Goal: Navigation & Orientation: Find specific page/section

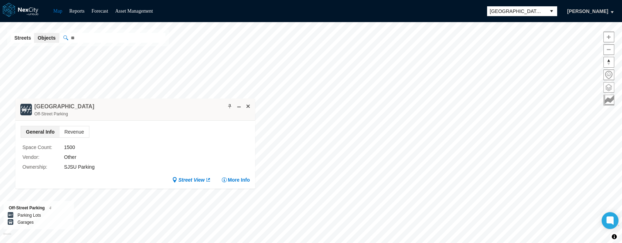
click at [606, 85] on span at bounding box center [609, 87] width 10 height 10
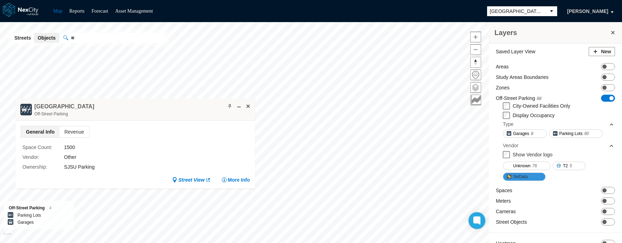
click at [513, 176] on span "SkiData" at bounding box center [520, 176] width 15 height 7
click at [247, 104] on span at bounding box center [248, 106] width 6 height 6
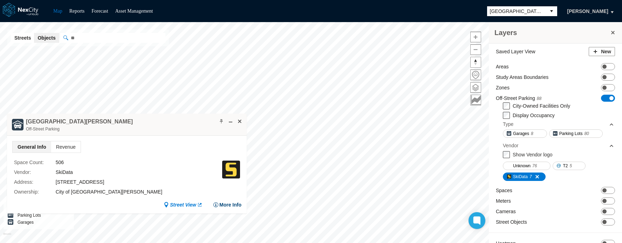
click at [227, 203] on button "More Info" at bounding box center [227, 204] width 28 height 7
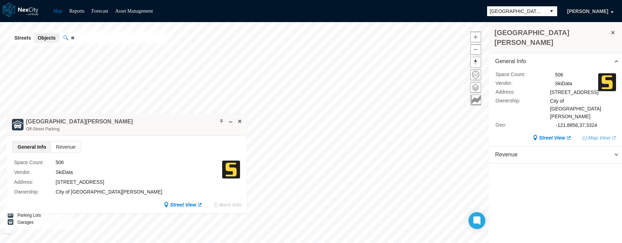
click at [522, 13] on span "[GEOGRAPHIC_DATA][PERSON_NAME]" at bounding box center [516, 11] width 53 height 7
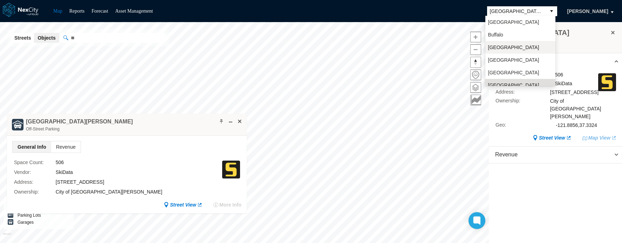
click at [510, 47] on li "[GEOGRAPHIC_DATA]" at bounding box center [520, 47] width 70 height 13
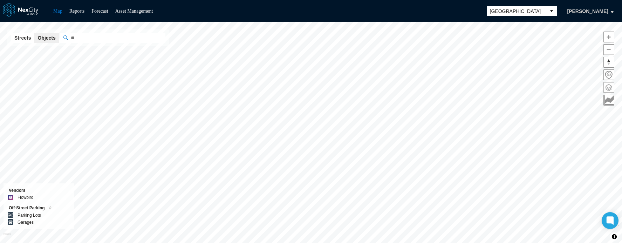
click at [608, 86] on span at bounding box center [609, 87] width 10 height 10
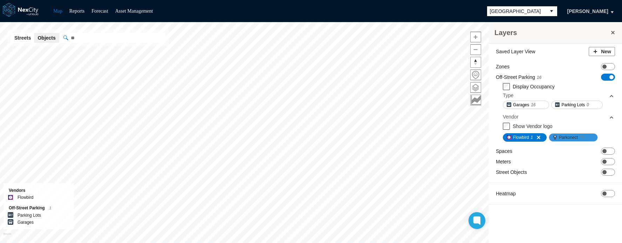
click at [573, 138] on span "Parkonect" at bounding box center [568, 137] width 19 height 7
click at [538, 137] on span at bounding box center [536, 138] width 6 height 6
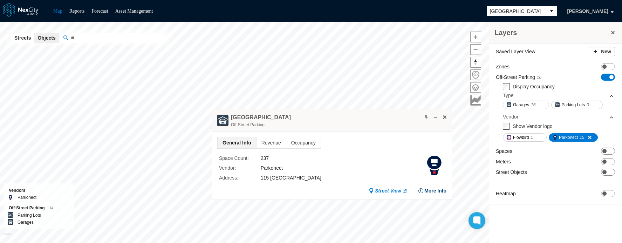
click at [436, 192] on button "More Info" at bounding box center [432, 190] width 28 height 7
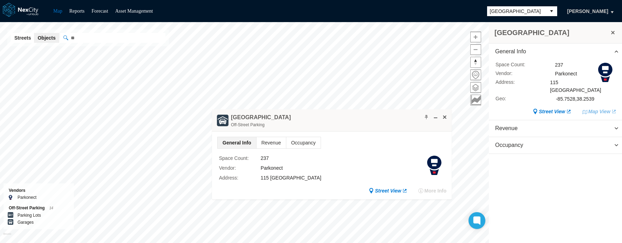
click at [566, 74] on div "Parkonect" at bounding box center [586, 74] width 62 height 8
copy div "Parkonect"
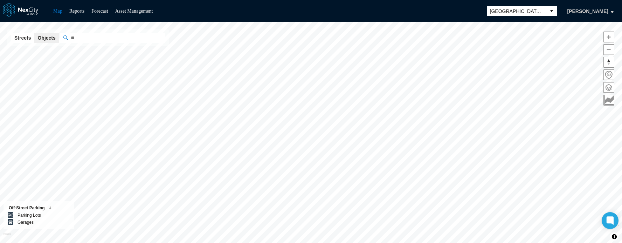
click at [534, 12] on span "[GEOGRAPHIC_DATA][PERSON_NAME]" at bounding box center [516, 11] width 53 height 7
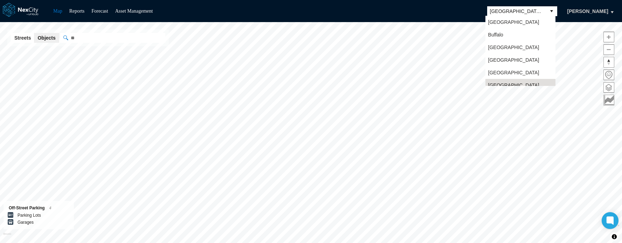
scroll to position [6, 0]
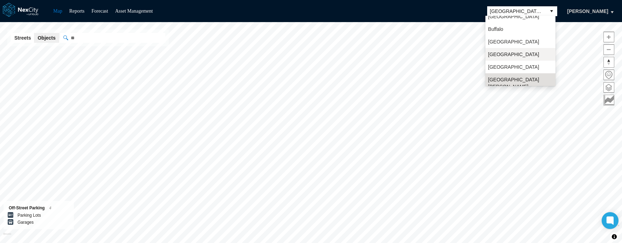
click at [508, 55] on span "[GEOGRAPHIC_DATA]" at bounding box center [513, 54] width 51 height 7
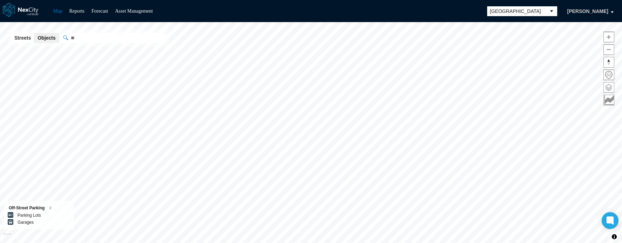
click at [614, 85] on span at bounding box center [609, 87] width 10 height 10
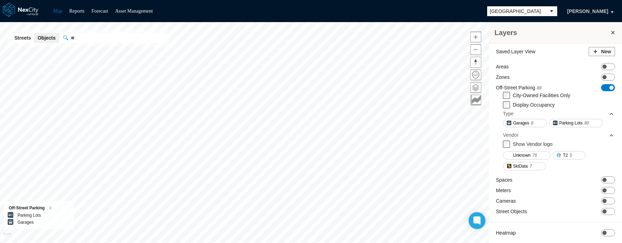
click at [524, 9] on span "[GEOGRAPHIC_DATA]" at bounding box center [516, 11] width 53 height 7
click at [613, 28] on button at bounding box center [613, 33] width 7 height 10
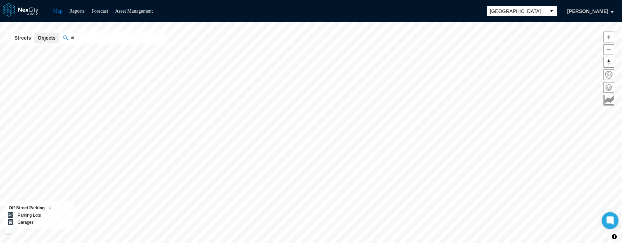
click at [501, 11] on span "[GEOGRAPHIC_DATA]" at bounding box center [516, 11] width 53 height 7
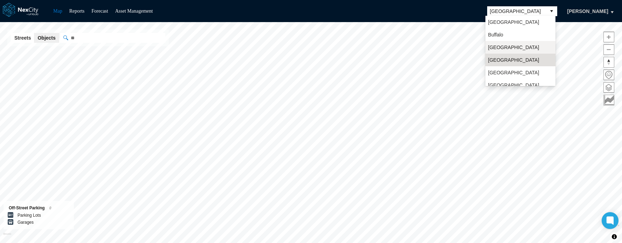
click at [510, 42] on li "[GEOGRAPHIC_DATA]" at bounding box center [521, 47] width 70 height 13
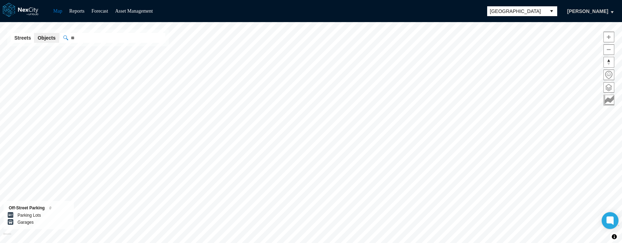
click at [508, 11] on span "[GEOGRAPHIC_DATA]" at bounding box center [516, 11] width 53 height 7
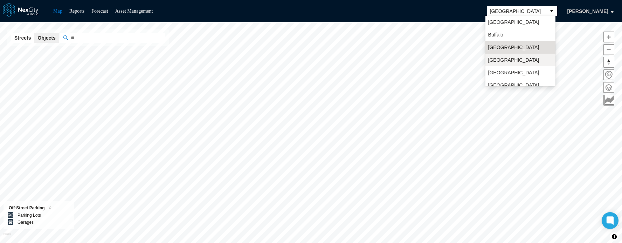
click at [506, 61] on span "[GEOGRAPHIC_DATA]" at bounding box center [513, 59] width 51 height 7
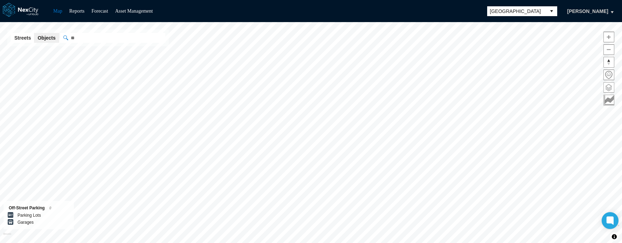
click at [610, 86] on span at bounding box center [609, 87] width 10 height 10
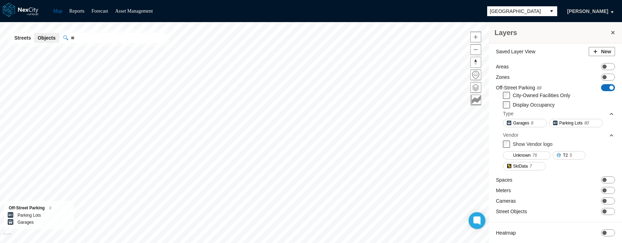
click at [610, 88] on span at bounding box center [612, 87] width 4 height 4
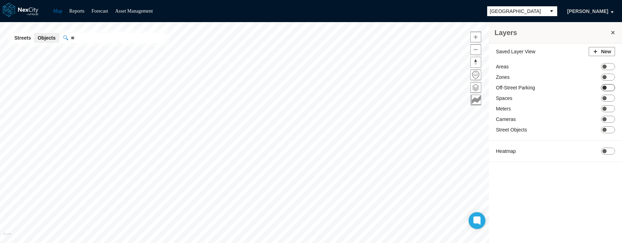
click at [606, 88] on span at bounding box center [605, 87] width 4 height 4
click at [536, 9] on span "[GEOGRAPHIC_DATA]" at bounding box center [516, 11] width 53 height 7
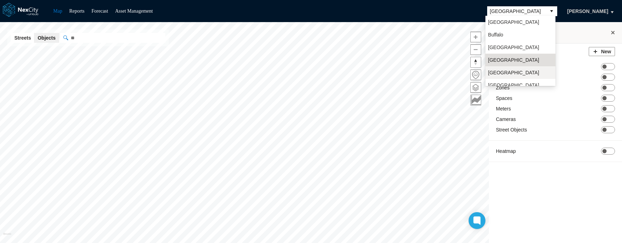
click at [507, 73] on span "[GEOGRAPHIC_DATA]" at bounding box center [513, 72] width 51 height 7
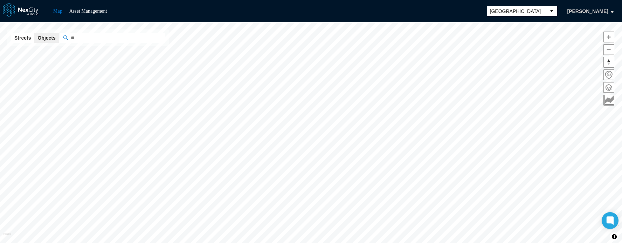
click at [611, 85] on span at bounding box center [609, 87] width 10 height 10
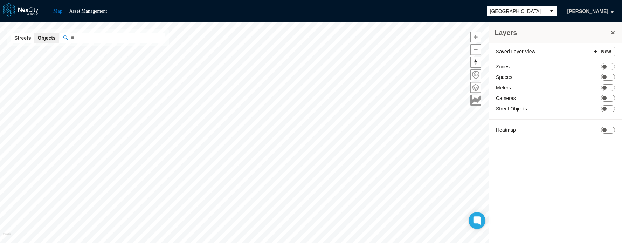
click at [542, 9] on span "[GEOGRAPHIC_DATA]" at bounding box center [516, 11] width 59 height 10
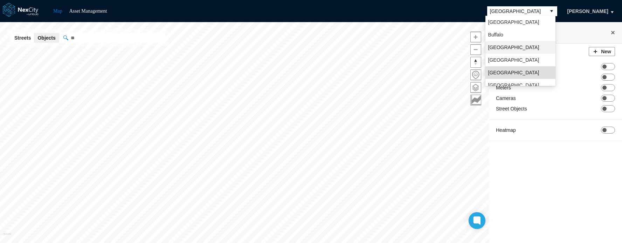
scroll to position [18, 0]
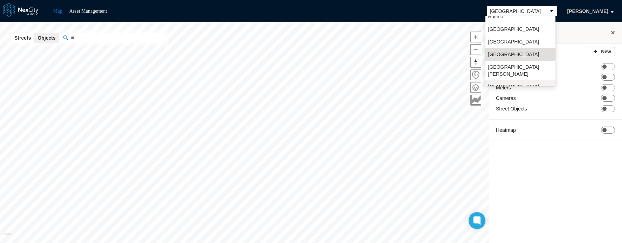
click at [511, 80] on li "[GEOGRAPHIC_DATA]" at bounding box center [521, 86] width 70 height 13
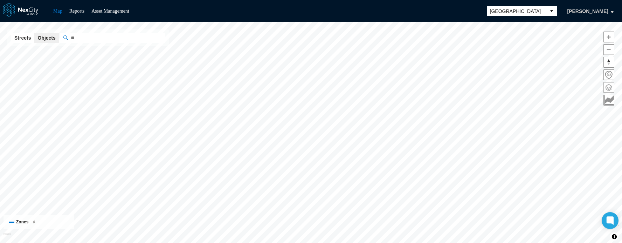
click at [611, 88] on span at bounding box center [609, 87] width 10 height 10
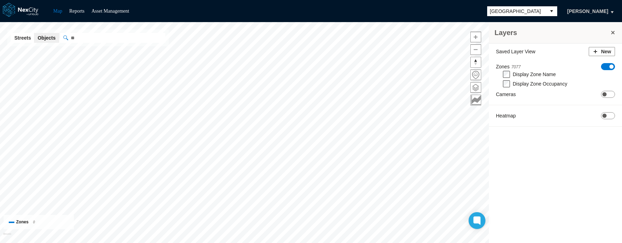
click at [609, 68] on span "ON OFF" at bounding box center [608, 66] width 14 height 7
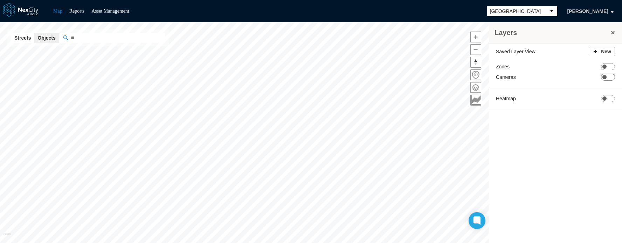
click at [517, 7] on span "[GEOGRAPHIC_DATA]" at bounding box center [516, 11] width 59 height 10
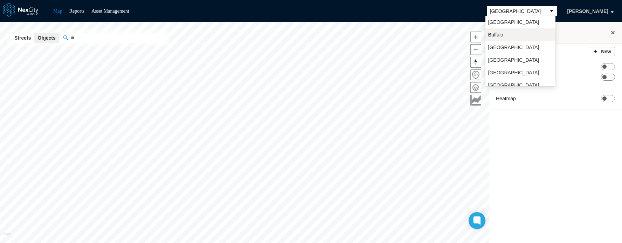
click at [504, 35] on li "Buffalo" at bounding box center [521, 34] width 70 height 13
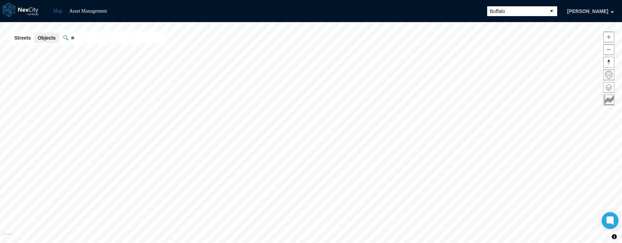
click at [610, 88] on span at bounding box center [609, 87] width 10 height 10
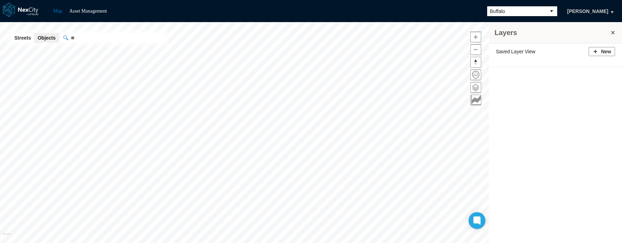
click at [528, 12] on span "Buffalo" at bounding box center [516, 11] width 53 height 7
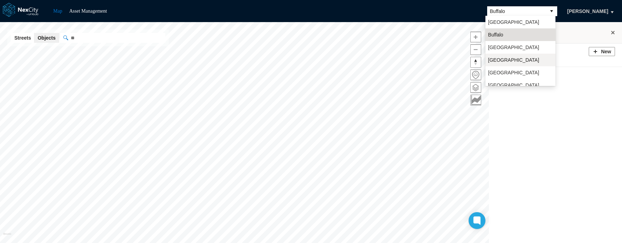
click at [509, 59] on span "[GEOGRAPHIC_DATA]" at bounding box center [513, 59] width 51 height 7
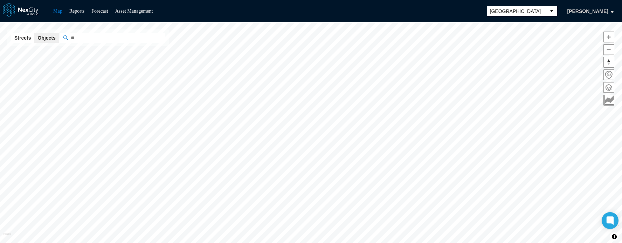
click at [607, 87] on span at bounding box center [609, 87] width 10 height 10
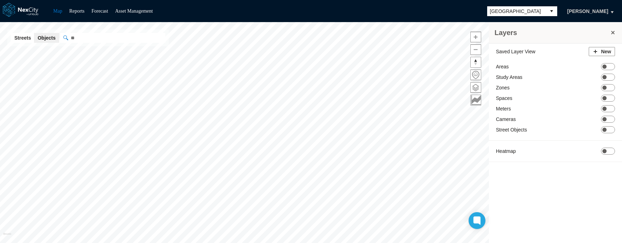
click at [534, 12] on span "[GEOGRAPHIC_DATA]" at bounding box center [516, 11] width 53 height 7
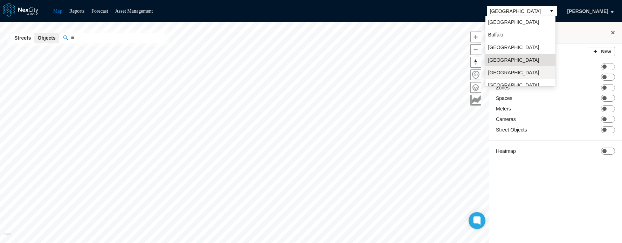
click at [502, 75] on span "[GEOGRAPHIC_DATA]" at bounding box center [513, 72] width 51 height 7
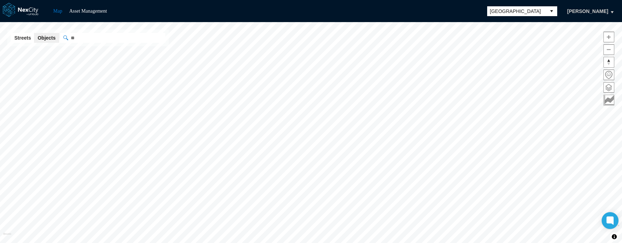
click at [614, 87] on span at bounding box center [609, 87] width 10 height 10
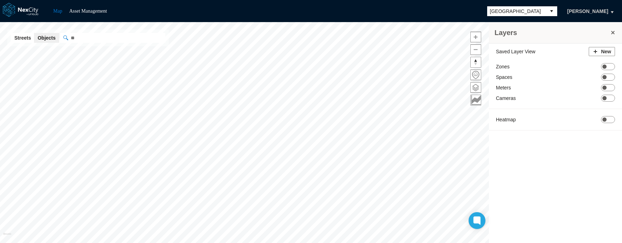
click at [535, 6] on span "[GEOGRAPHIC_DATA]" at bounding box center [516, 11] width 59 height 10
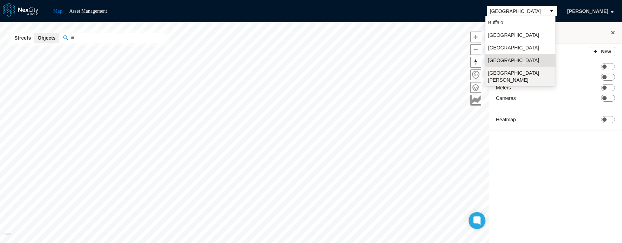
scroll to position [18, 0]
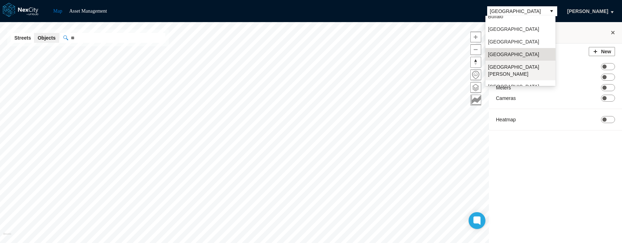
click at [501, 67] on span "[GEOGRAPHIC_DATA][PERSON_NAME]" at bounding box center [520, 70] width 64 height 14
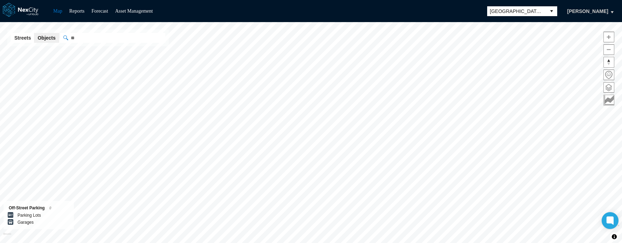
click at [611, 88] on span at bounding box center [609, 87] width 10 height 10
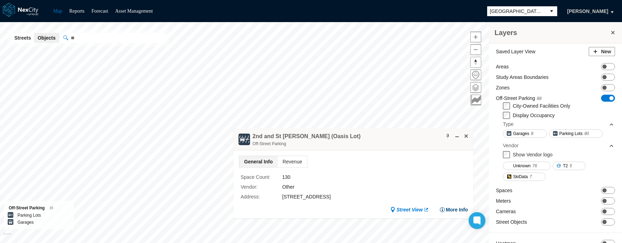
click at [450, 206] on button "More Info" at bounding box center [454, 209] width 28 height 7
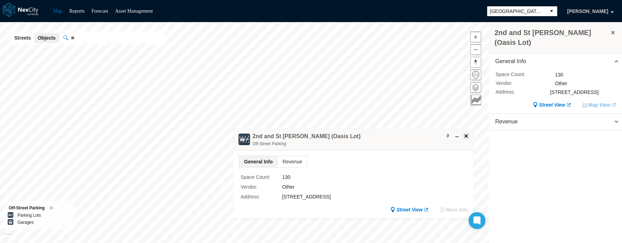
click at [469, 134] on span at bounding box center [467, 136] width 6 height 6
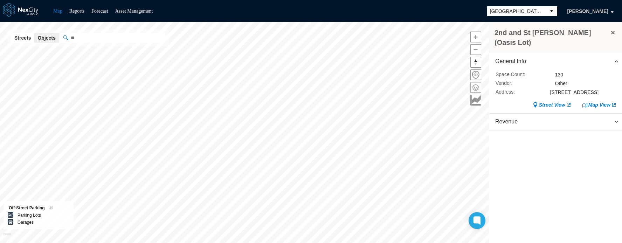
click at [476, 88] on span at bounding box center [476, 87] width 10 height 10
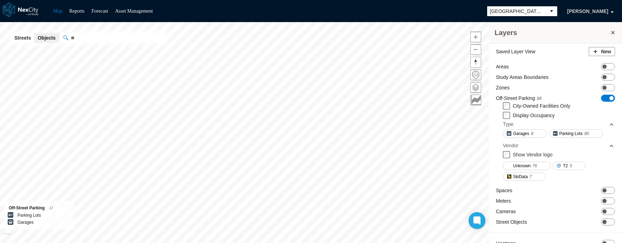
click at [411, 242] on html "Map Reports Forecast Asset Management San Jose Evgeniy Zakhartsev Layers Saved …" at bounding box center [311, 121] width 622 height 243
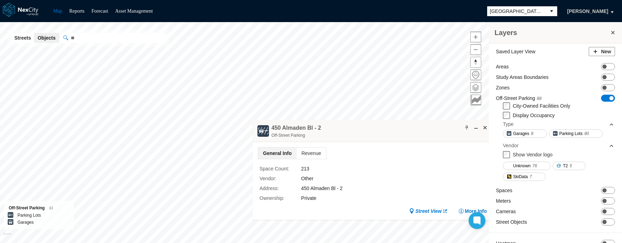
drag, startPoint x: 253, startPoint y: 104, endPoint x: 358, endPoint y: 130, distance: 108.3
click at [358, 130] on div "450 Almaden Bl - 2 Off-Street Parking" at bounding box center [373, 131] width 240 height 22
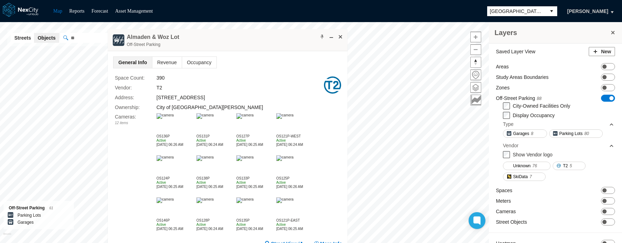
click at [327, 237] on div "General Info Revenue Occupancy Space Count : 390 Vendor : T2 Address : 401 Alma…" at bounding box center [228, 151] width 240 height 201
click at [327, 241] on button "More Info" at bounding box center [328, 243] width 28 height 7
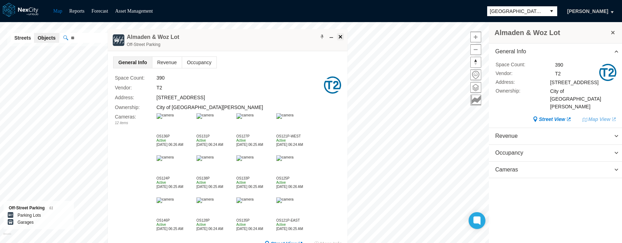
click at [340, 36] on span at bounding box center [341, 37] width 6 height 6
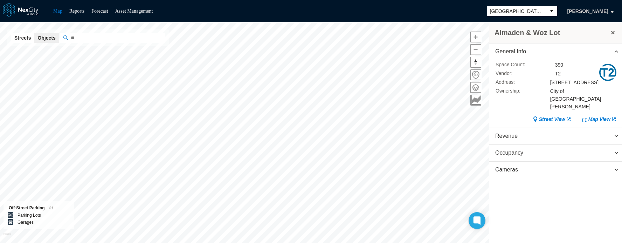
click at [527, 15] on span "[GEOGRAPHIC_DATA][PERSON_NAME]" at bounding box center [516, 11] width 59 height 10
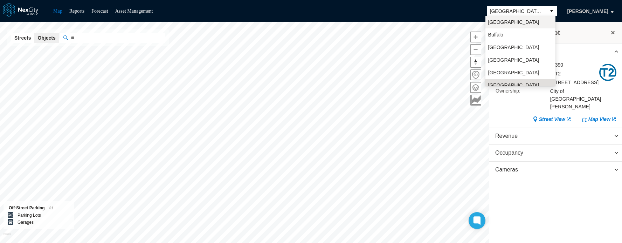
click at [522, 25] on li "[GEOGRAPHIC_DATA]" at bounding box center [521, 22] width 70 height 13
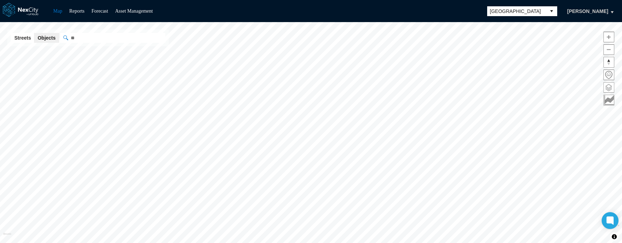
click at [609, 84] on span at bounding box center [609, 87] width 10 height 10
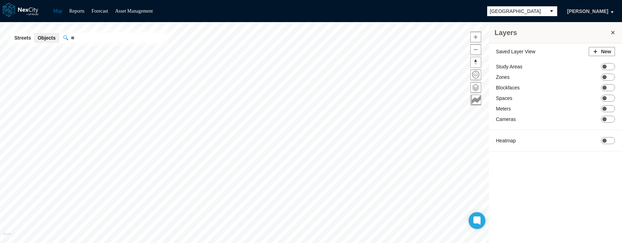
click at [546, 12] on button "select" at bounding box center [551, 11] width 11 height 10
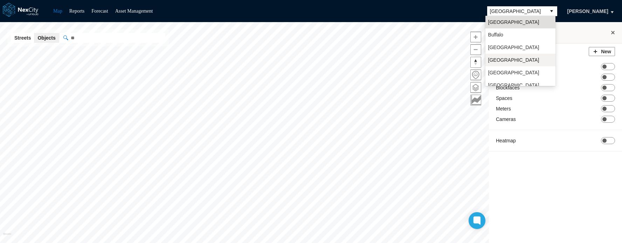
click at [515, 60] on li "[GEOGRAPHIC_DATA]" at bounding box center [521, 60] width 70 height 13
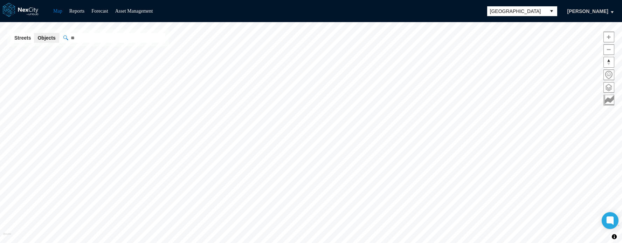
click at [547, 12] on button "select" at bounding box center [551, 11] width 11 height 10
click at [607, 83] on span at bounding box center [609, 87] width 10 height 10
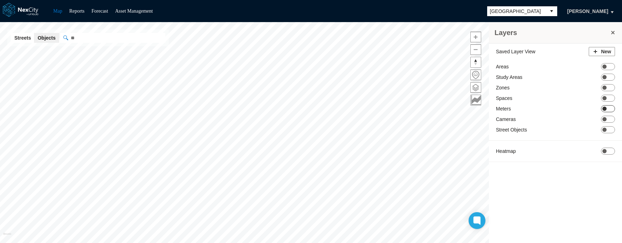
click at [603, 108] on span at bounding box center [605, 109] width 4 height 4
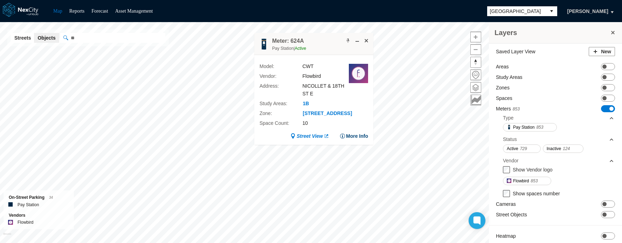
click at [360, 135] on button "More Info" at bounding box center [354, 135] width 28 height 7
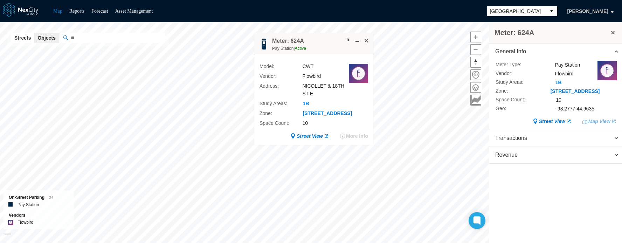
click at [549, 202] on div "General Info Meter Type : Pay Station Vendor : Flowbird Study Areas : 1B Zone :…" at bounding box center [555, 143] width 133 height 201
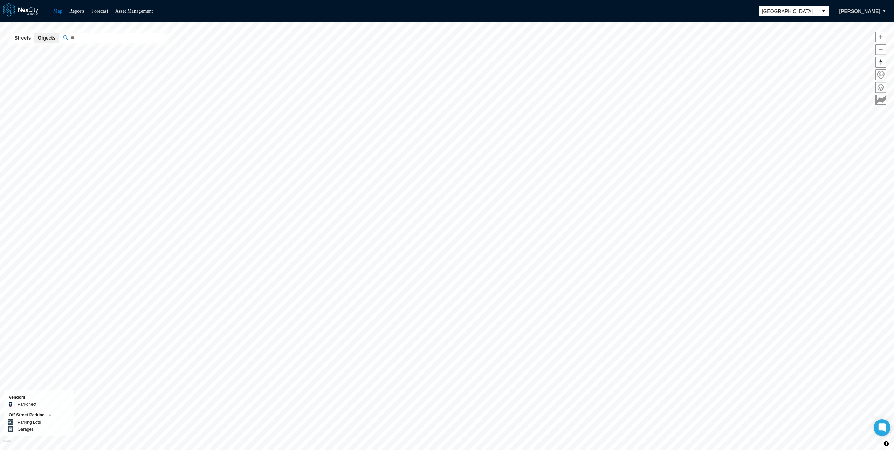
click at [789, 9] on span "[GEOGRAPHIC_DATA]" at bounding box center [788, 11] width 53 height 7
click at [782, 54] on span "[GEOGRAPHIC_DATA]" at bounding box center [785, 54] width 51 height 7
click at [885, 89] on span at bounding box center [881, 87] width 10 height 10
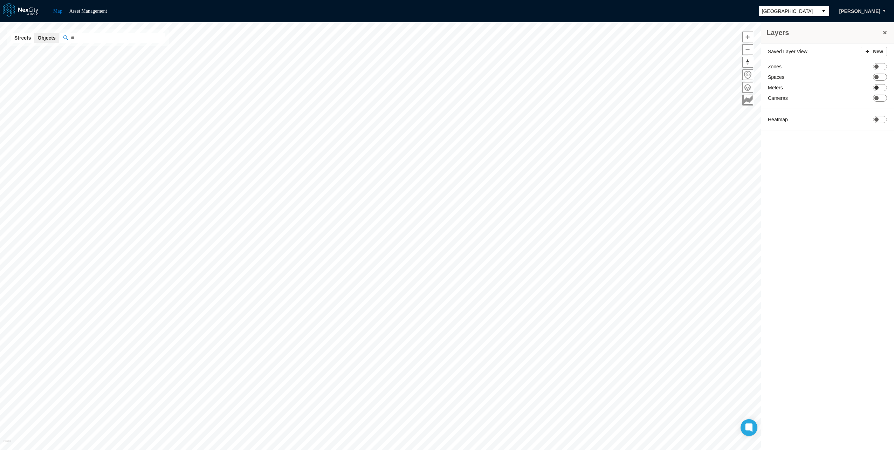
click at [882, 87] on span "ON OFF" at bounding box center [880, 87] width 14 height 7
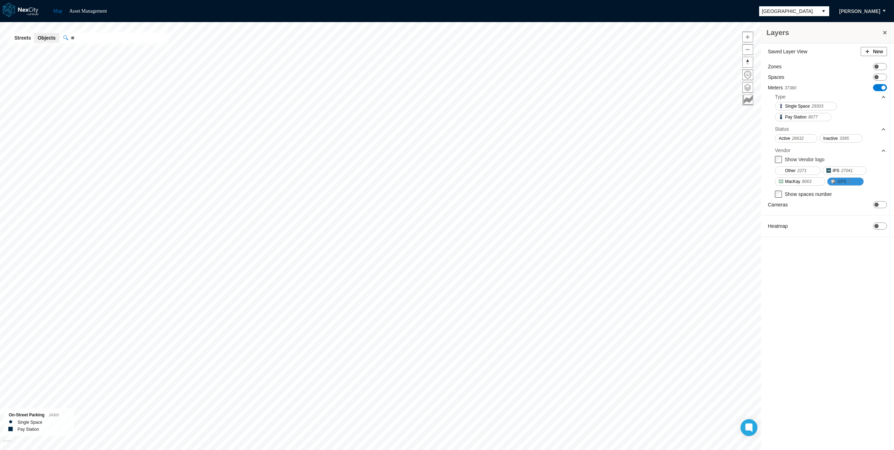
click at [841, 179] on span "GPS" at bounding box center [841, 181] width 9 height 7
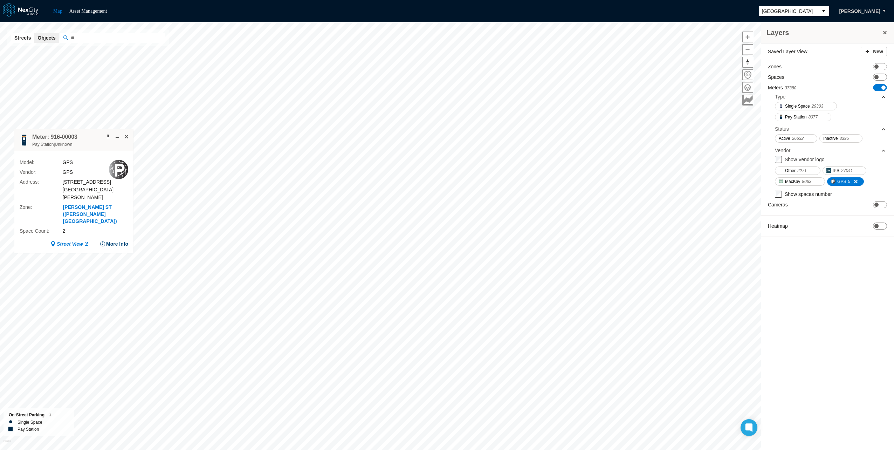
click at [117, 240] on button "More Info" at bounding box center [114, 243] width 28 height 7
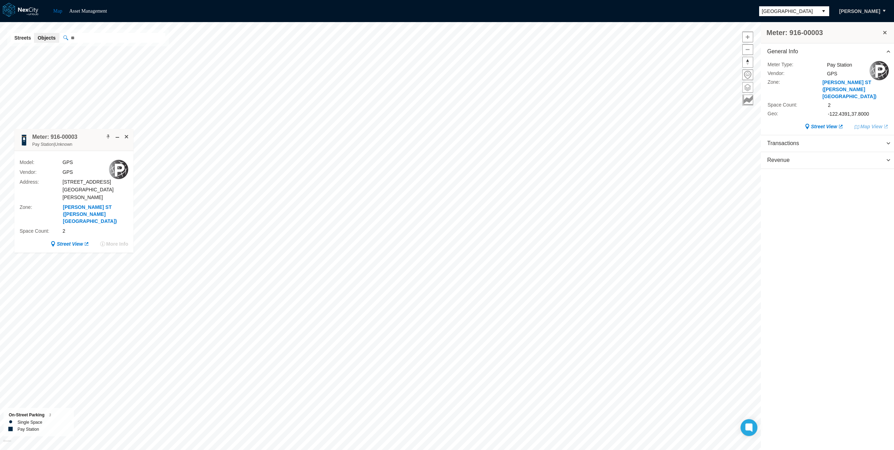
click at [751, 85] on span at bounding box center [748, 87] width 10 height 10
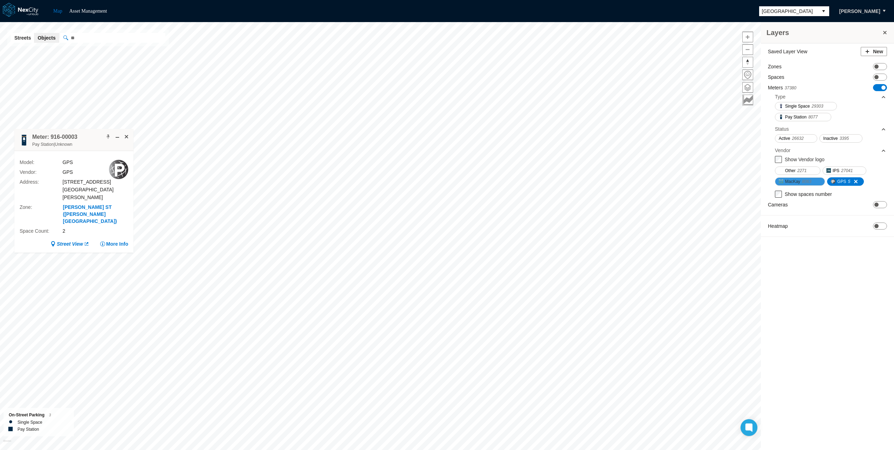
click at [798, 177] on button "MacKay 8063" at bounding box center [800, 181] width 50 height 8
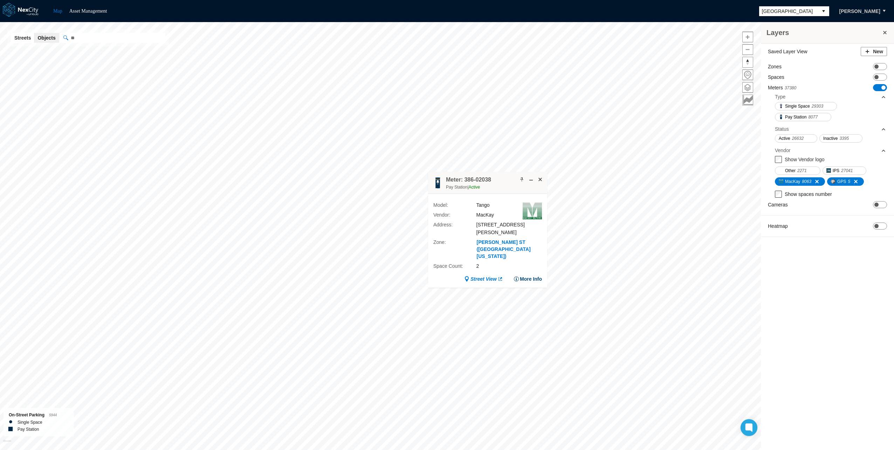
click at [521, 275] on button "More Info" at bounding box center [528, 278] width 28 height 7
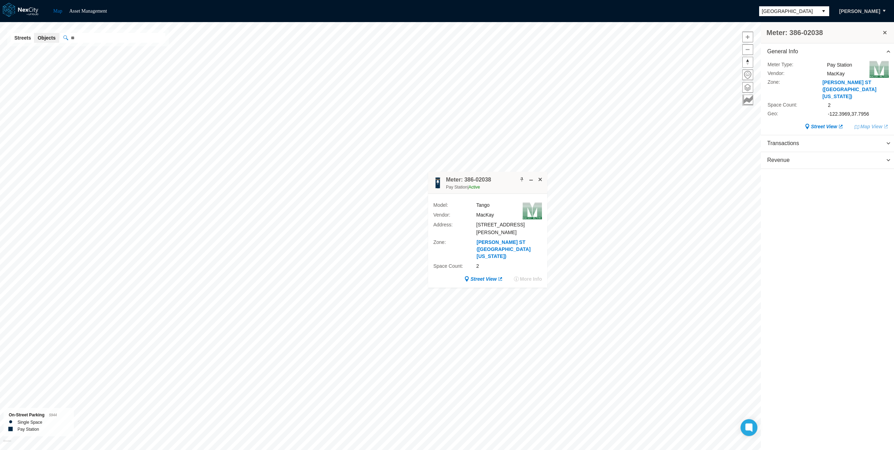
click at [786, 9] on span "[GEOGRAPHIC_DATA]" at bounding box center [788, 11] width 53 height 7
click at [781, 45] on li "[GEOGRAPHIC_DATA]" at bounding box center [793, 47] width 70 height 13
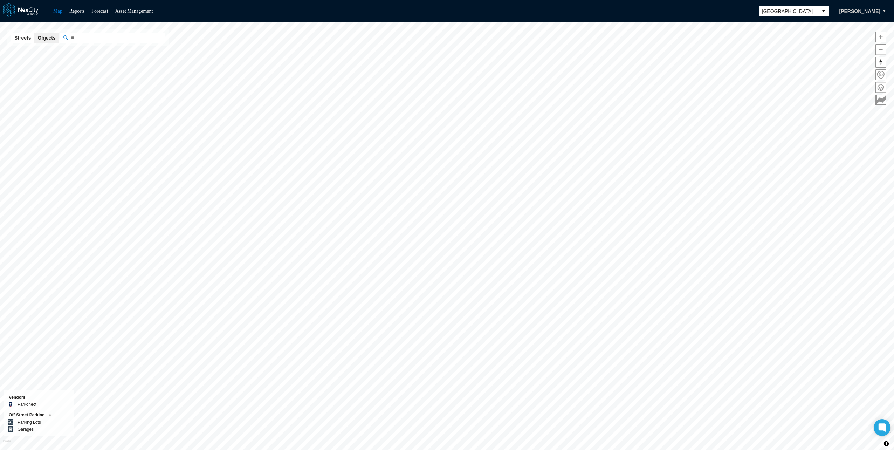
click at [879, 84] on span at bounding box center [881, 87] width 10 height 10
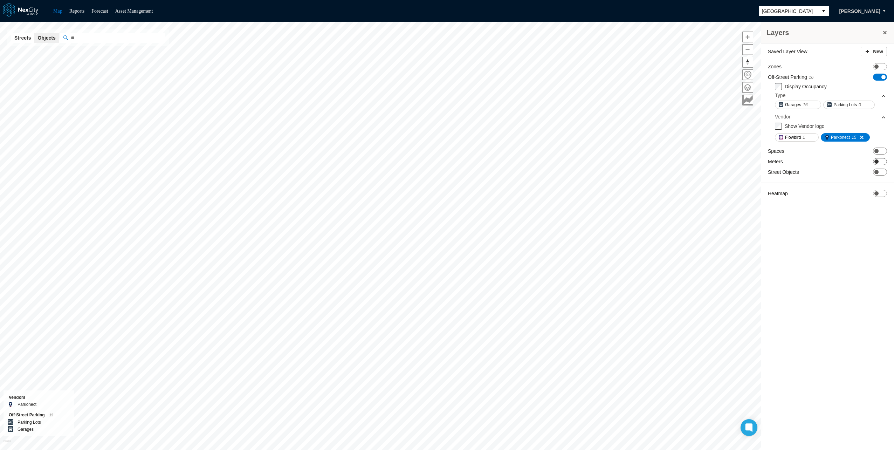
click at [876, 159] on span at bounding box center [877, 161] width 4 height 4
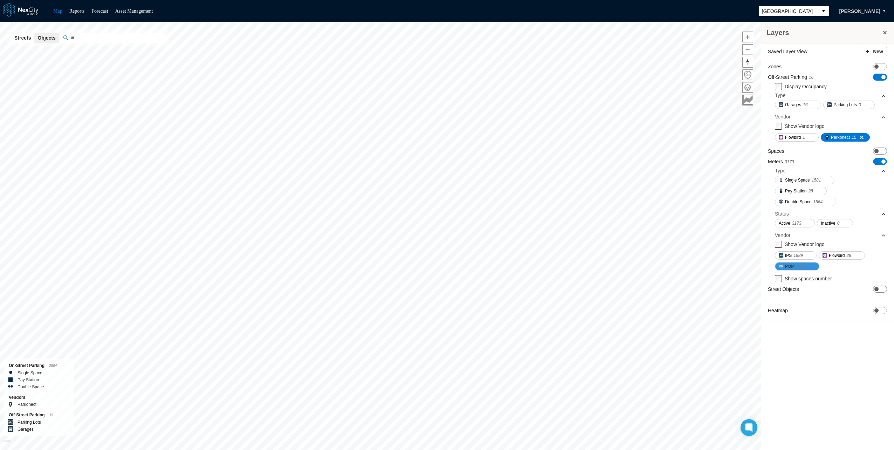
click at [796, 264] on button "POM 1256" at bounding box center [797, 266] width 45 height 8
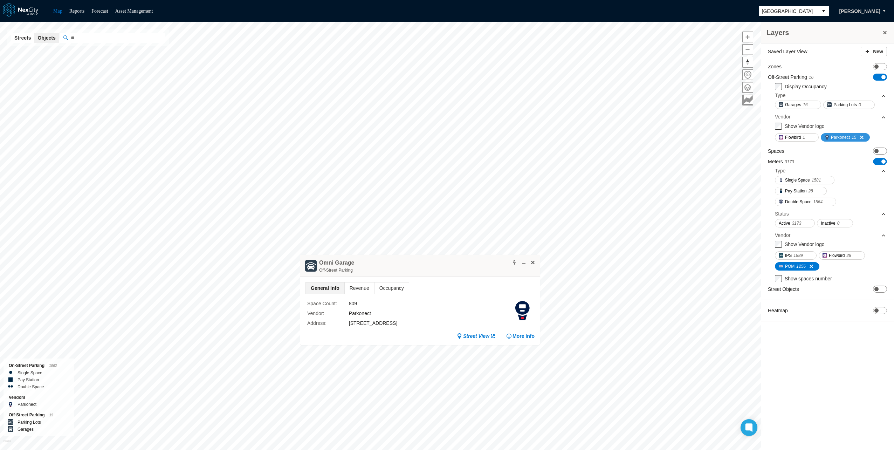
click at [862, 137] on span at bounding box center [859, 138] width 6 height 6
click at [885, 80] on span "ON OFF" at bounding box center [880, 77] width 14 height 7
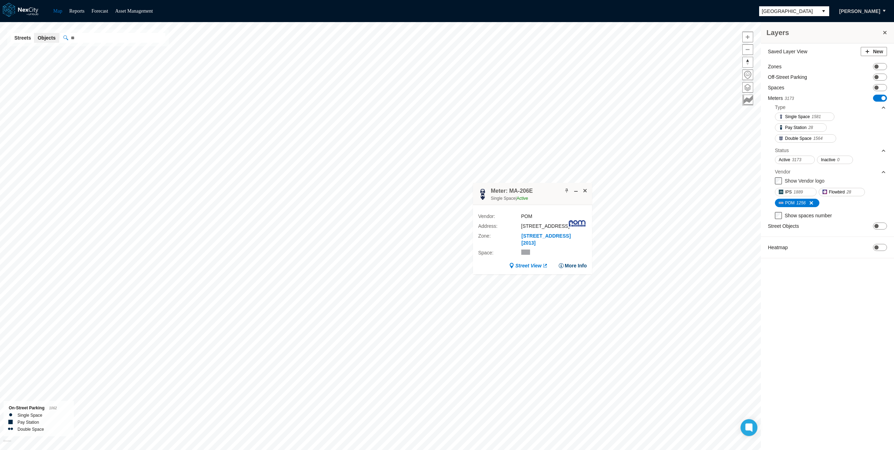
click at [576, 268] on button "More Info" at bounding box center [573, 265] width 28 height 7
